Goal: Information Seeking & Learning: Learn about a topic

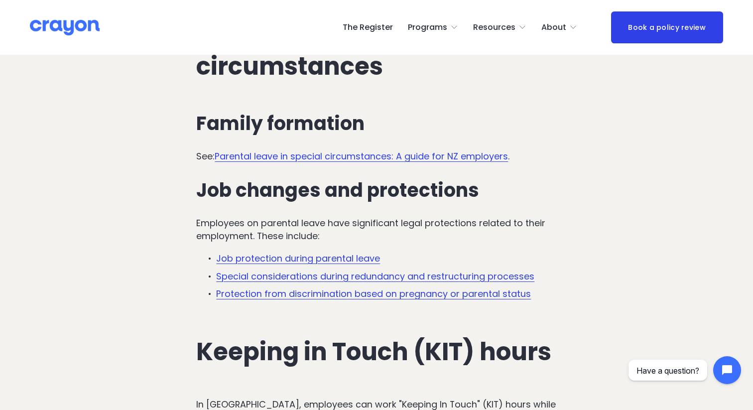
scroll to position [2695, 0]
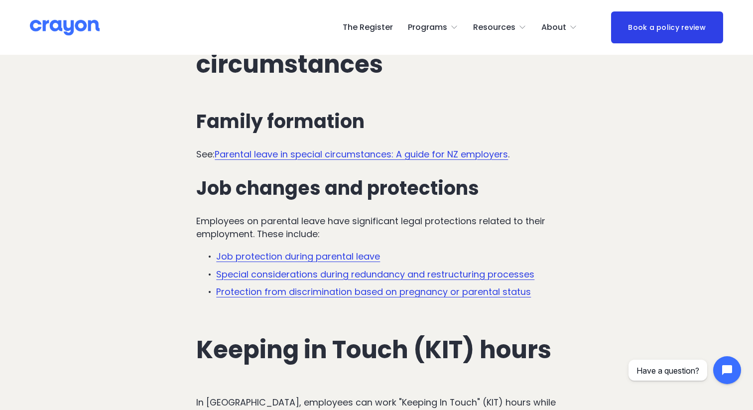
click at [349, 250] on link "Job protection during parental leave" at bounding box center [298, 256] width 164 height 12
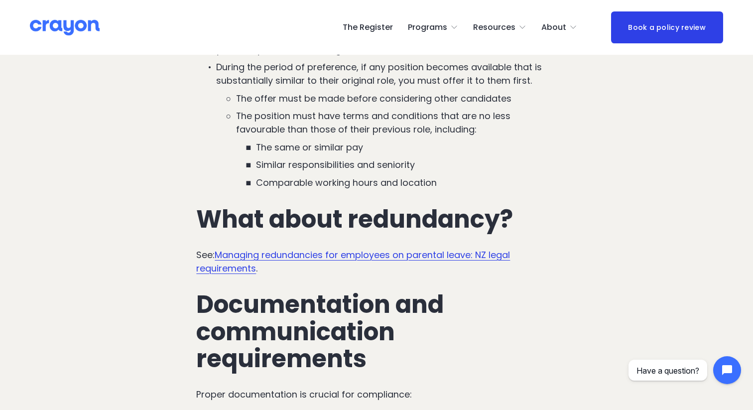
scroll to position [1487, 0]
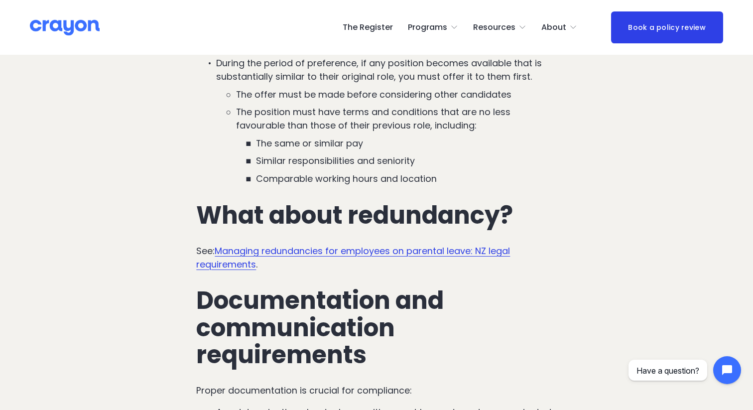
click at [414, 245] on link "Managing redundancies for employees on parental leave: NZ legal requirements" at bounding box center [353, 258] width 314 height 26
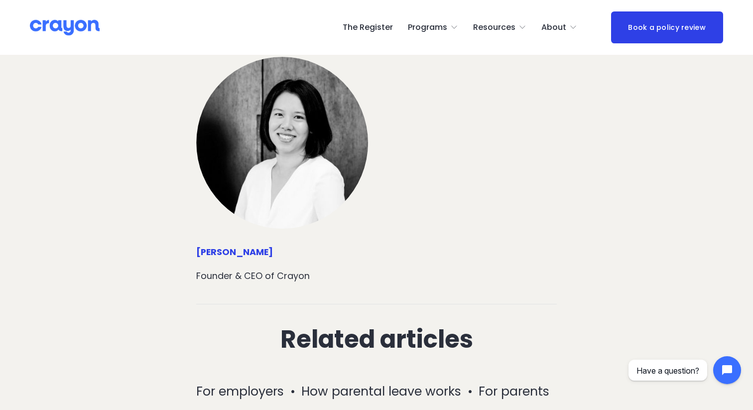
scroll to position [3281, 0]
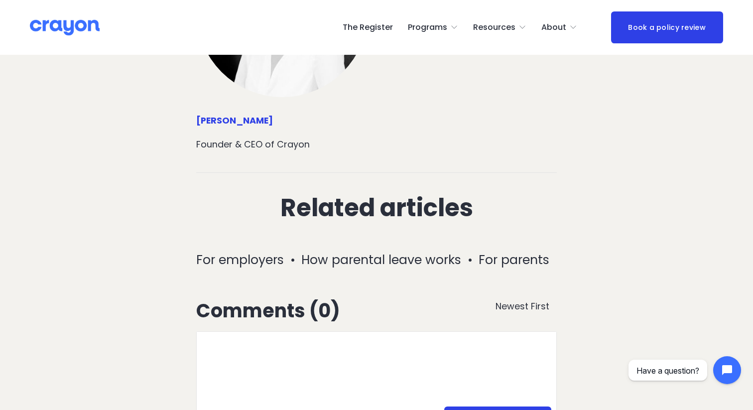
click at [0, 0] on span "About Us" at bounding box center [0, 0] width 0 height 0
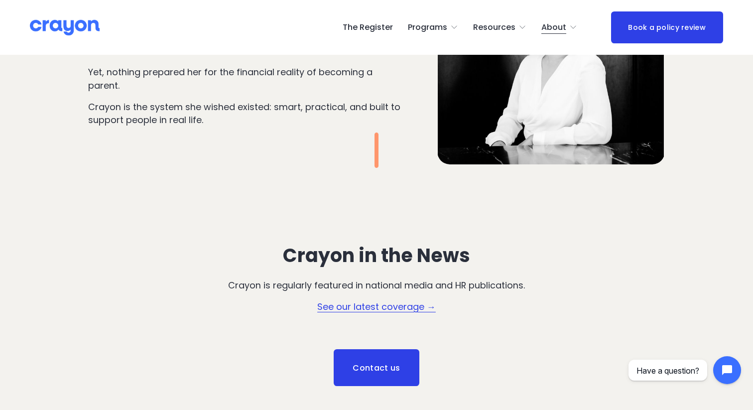
scroll to position [1345, 0]
